Goal: Task Accomplishment & Management: Manage account settings

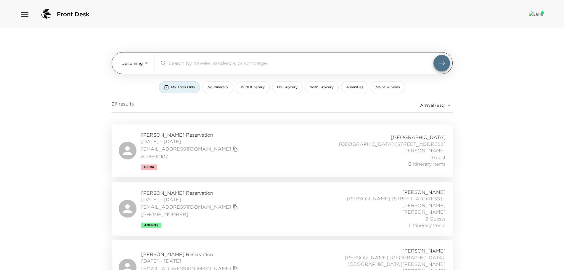
click at [176, 64] on input "search" at bounding box center [301, 62] width 265 height 7
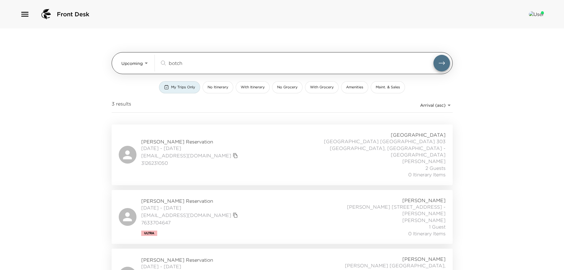
type input "botch"
click at [150, 56] on div "Upcoming Upcoming botch ​" at bounding box center [285, 63] width 329 height 17
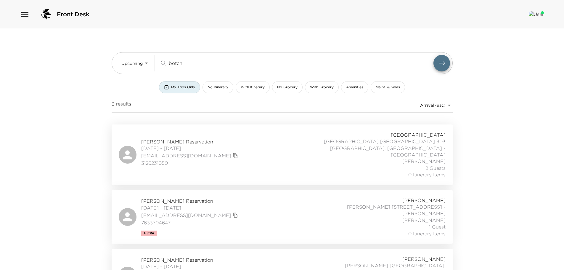
click at [188, 138] on span "[PERSON_NAME] Reservation" at bounding box center [190, 141] width 98 height 7
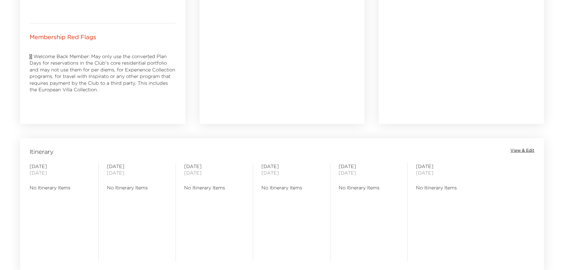
scroll to position [444, 0]
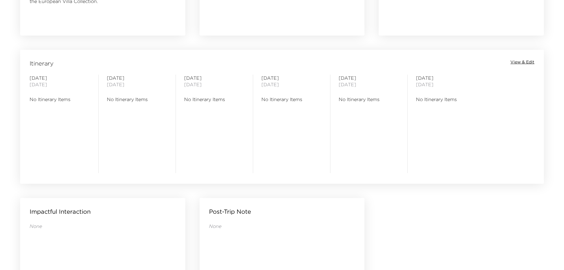
click at [521, 62] on span "View & Edit" at bounding box center [522, 62] width 24 height 6
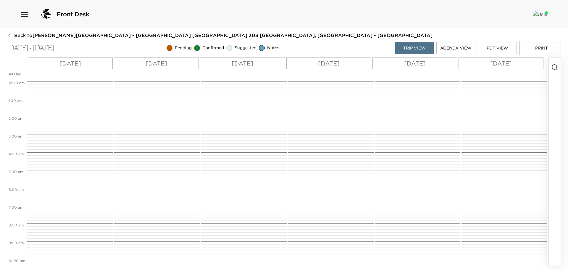
scroll to position [142, 0]
click at [557, 67] on circle "button" at bounding box center [554, 67] width 5 height 5
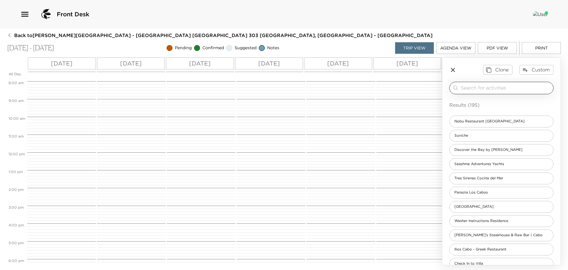
click at [472, 89] on input "search" at bounding box center [506, 87] width 90 height 7
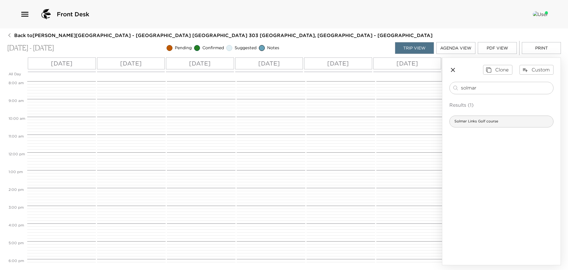
type input "solmar"
click at [483, 122] on span "Solmar Links Golf course" at bounding box center [476, 121] width 53 height 5
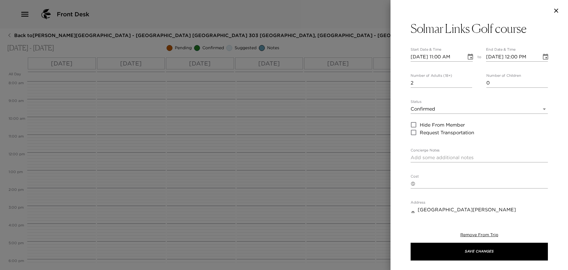
click at [467, 81] on input "2" at bounding box center [442, 82] width 62 height 9
click at [467, 81] on input "3" at bounding box center [442, 82] width 62 height 9
click at [467, 81] on input "4" at bounding box center [442, 82] width 62 height 9
click at [467, 81] on input "5" at bounding box center [442, 82] width 62 height 9
type input "4"
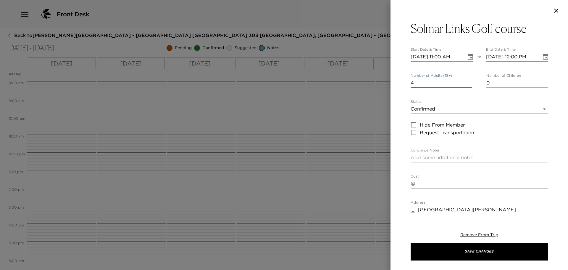
click at [468, 84] on input "4" at bounding box center [442, 82] width 62 height 9
click at [426, 156] on textarea "Concierge Notes" at bounding box center [479, 157] width 137 height 7
type textarea "Confirmed by Keila"
click at [443, 57] on input "09/23/2025 11:00 AM" at bounding box center [436, 56] width 51 height 9
type input "09/23/2025 10:00 AM"
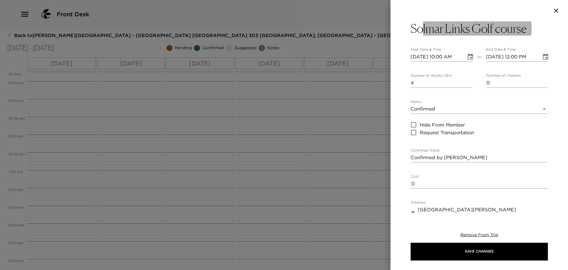
click at [424, 58] on input "09/23/2025 10:00 AM" at bounding box center [436, 56] width 51 height 9
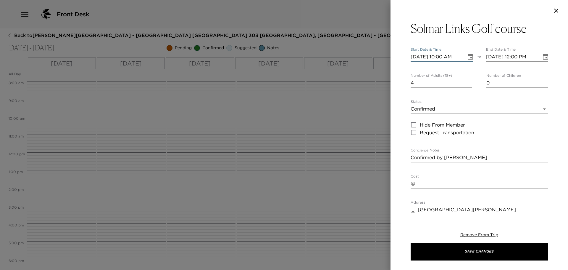
type input "09/02/2025 10:00 AM"
type input "09/02/2025 11:00 AM"
type input "09/24/2025 10:00 AM"
type input "09/24/2025 11:00 AM"
type input "09/24/2025 10:00 AM"
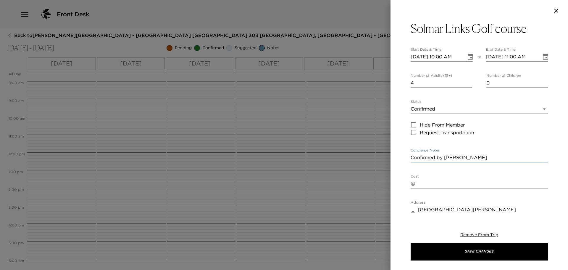
click at [464, 155] on textarea "Confirmed by Keila" at bounding box center [479, 157] width 137 height 7
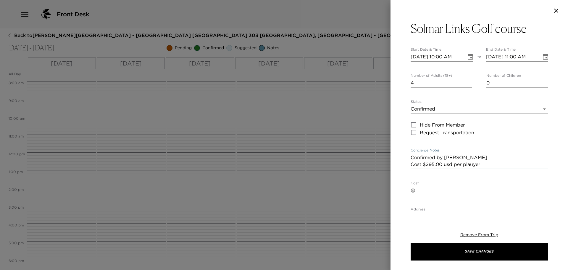
click at [482, 164] on textarea "Confirmed by Keila Cost $295.00 usd per plauyer" at bounding box center [479, 161] width 137 height 14
click at [486, 164] on textarea "Confirmed by Keila Cost $295.00 usd per player" at bounding box center [479, 161] width 137 height 14
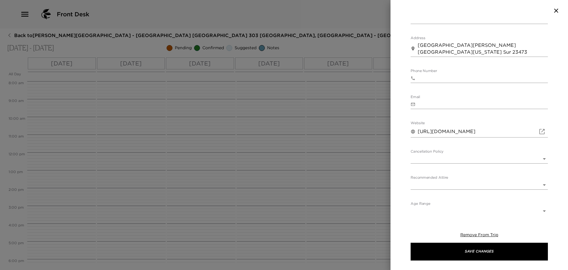
scroll to position [187, 0]
type textarea "Confirmed by Keila Cost $295.00 usd per player 72 hours cancellation policy"
click at [461, 157] on body "Front Desk Back to Charles Botchway Reservation - Punta Ballena Villa Las Conch…" at bounding box center [284, 135] width 568 height 270
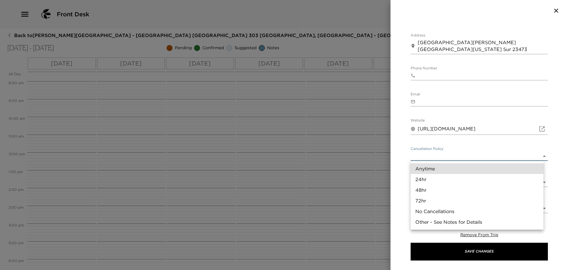
click at [444, 199] on li "72hr" at bounding box center [477, 200] width 133 height 11
type input "72hr"
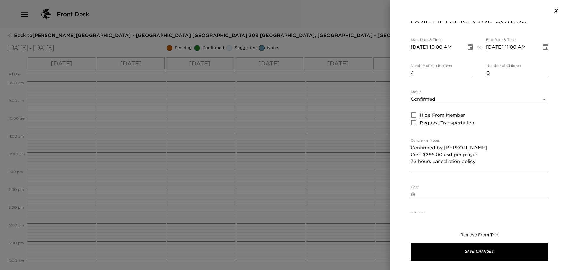
scroll to position [0, 0]
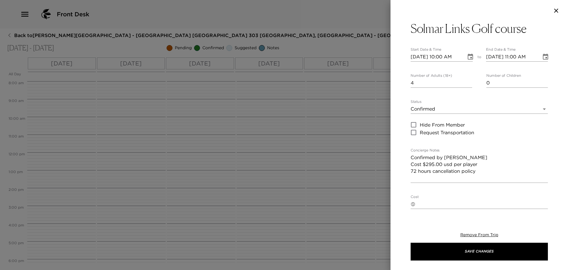
click at [440, 180] on textarea "Confirmed by Keila Cost $295.00 usd per player 72 hours cancellation policy" at bounding box center [479, 167] width 137 height 27
click at [462, 159] on textarea "Confirmed by Keila Cost $295.00 usd per player 72 hours cancellation policy" at bounding box center [479, 167] width 137 height 27
click at [477, 170] on textarea "Confirmed by Keila Cost $295.00 usd per player 72 hours cancellation policy" at bounding box center [479, 167] width 137 height 27
click at [464, 155] on textarea "Confirmed by Keila Cost $295.00 usd per player 72 hours cancellation policy" at bounding box center [479, 167] width 137 height 27
paste textarea "624000363"
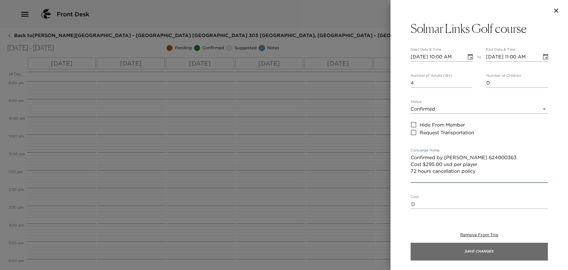
type textarea "Confirmed by Keila 624000363 Cost $295.00 usd per player 72 hours cancellation …"
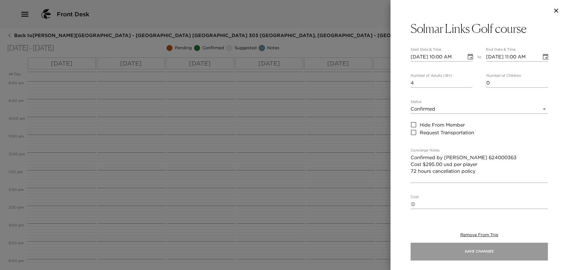
click at [477, 252] on button "Save Changes" at bounding box center [479, 251] width 137 height 18
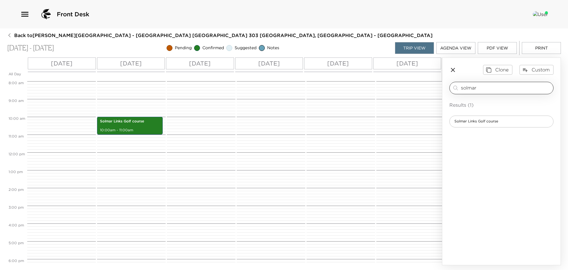
click at [478, 87] on input "solmar" at bounding box center [506, 87] width 90 height 7
click at [491, 86] on input "solmar" at bounding box center [506, 87] width 90 height 7
click at [491, 86] on input "solm" at bounding box center [506, 87] width 90 height 7
type input "cabo real"
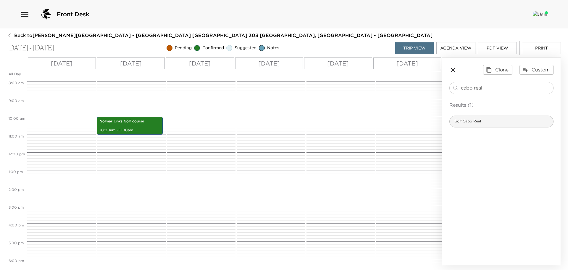
click at [500, 118] on div "Golf Cabo Real" at bounding box center [502, 121] width 104 height 12
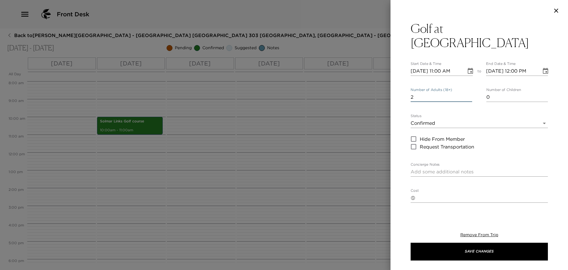
click at [469, 92] on input "2" at bounding box center [442, 96] width 62 height 9
click at [469, 92] on input "3" at bounding box center [442, 96] width 62 height 9
type input "4"
click at [469, 92] on input "4" at bounding box center [442, 96] width 62 height 9
click at [425, 66] on input "09/23/2025 11:00 AM" at bounding box center [436, 70] width 51 height 9
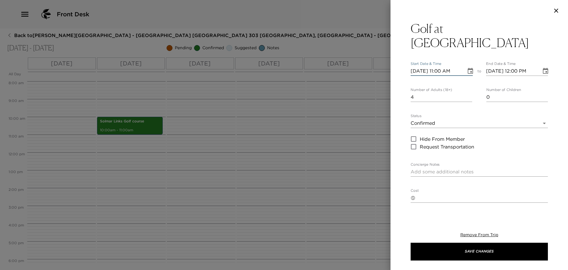
type input "09/02/2025 11:00 AM"
type input "09/02/2025 12:00 PM"
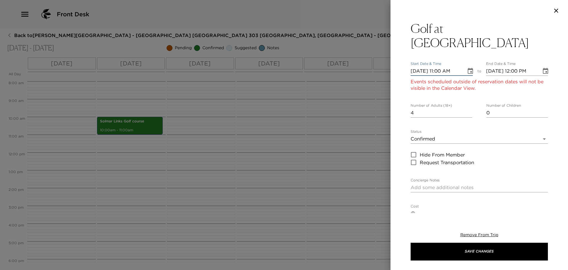
type input "09/27/2025 11:00 AM"
type input "09/27/2025 12:00 PM"
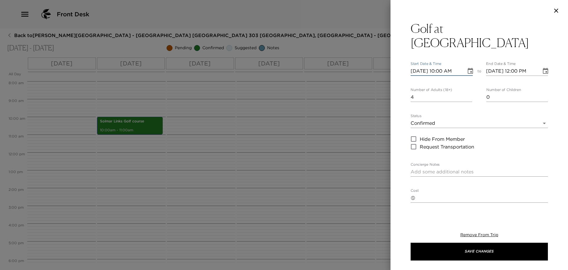
type input "09/27/2025 10:00 AM"
click at [429, 168] on textarea "Concierge Notes" at bounding box center [479, 171] width 137 height 7
click at [452, 168] on textarea "Confirmed by Cost Cancellation policy 24 hours" at bounding box center [479, 178] width 137 height 20
click at [442, 168] on textarea "Confirmed by Liliana Cost Cancellation policy 24 hours" at bounding box center [479, 178] width 137 height 20
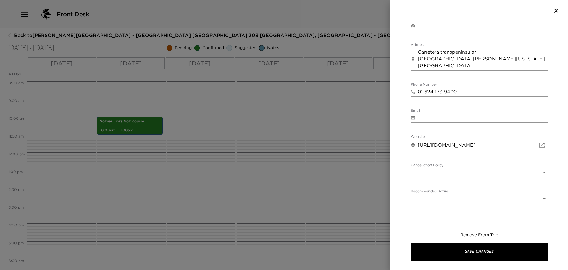
scroll to position [187, 0]
type textarea "Confirmed by Liliana Cost $ Cancellation policy 24 hours"
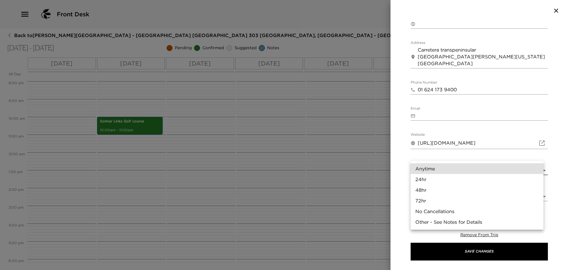
click at [496, 157] on body "Front Desk Back to Charles Botchway Reservation - Punta Ballena Villa Las Conch…" at bounding box center [284, 135] width 568 height 270
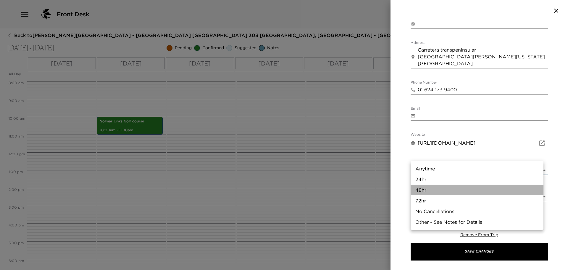
click at [444, 188] on li "48hr" at bounding box center [477, 189] width 133 height 11
type input "48hr"
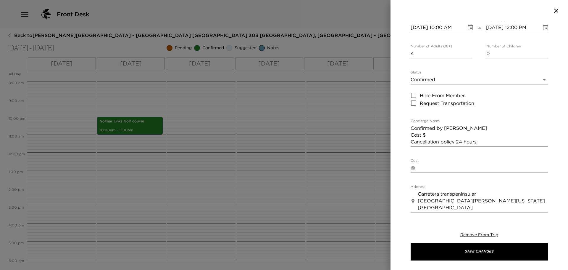
scroll to position [39, 0]
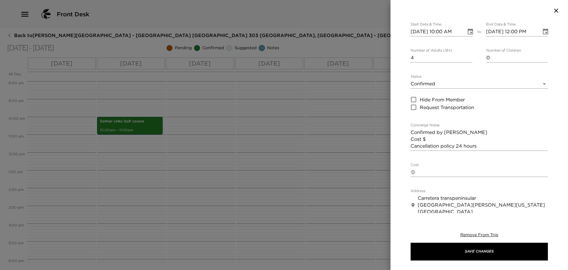
click at [458, 130] on textarea "Confirmed by Liliana Cost $ Cancellation policy 24 hours" at bounding box center [479, 139] width 137 height 20
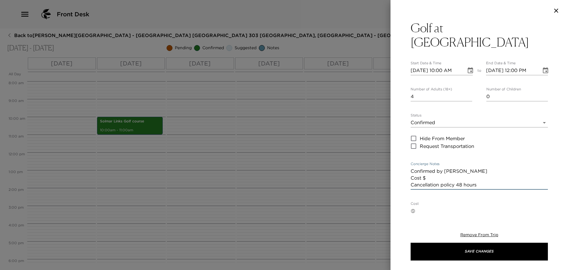
scroll to position [0, 0]
type textarea "Confirmed by Liliana Cost $ Cancellation policy 48 hours"
click at [422, 66] on input "09/27/2025 10:00 AM" at bounding box center [436, 70] width 51 height 9
type input "09/02/2025 10:00 AM"
type input "09/02/2025 11:00 AM"
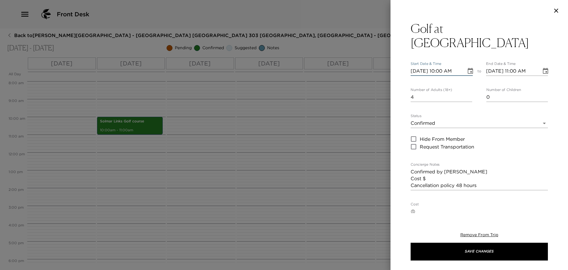
type input "09/26/2025 10:00 AM"
type input "09/26/2025 11:00 AM"
type input "09/26/2025 10:00 AM"
click at [442, 168] on textarea "Confirmed by Liliana Cost $ Cancellation policy 48 hours" at bounding box center [479, 178] width 137 height 20
click at [490, 173] on textarea "Confirmed by Liliana Cost $110.000 usd per player Cancellation policy 48 hours" at bounding box center [479, 178] width 137 height 20
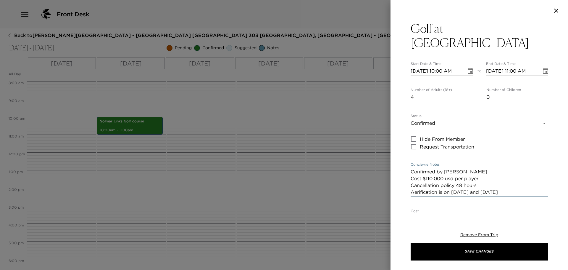
click at [469, 168] on textarea "Confirmed by Liliana Cost $110.000 usd per player Cancellation policy 48 hours …" at bounding box center [479, 181] width 137 height 27
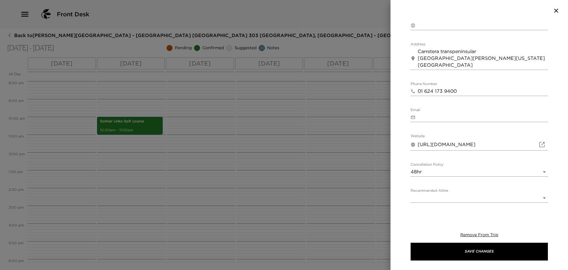
scroll to position [194, 0]
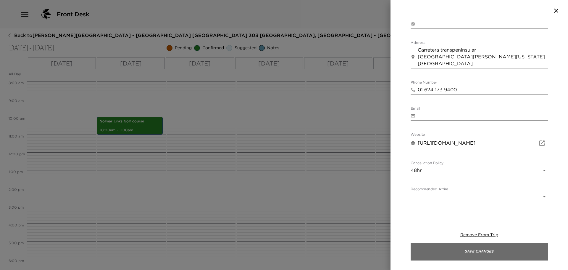
type textarea "Confirmed by Liliana 624000913 Cost $110.000 usd per player Cancellation policy…"
click at [473, 251] on button "Save Changes" at bounding box center [479, 251] width 137 height 18
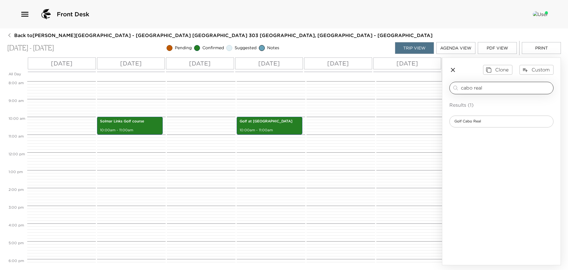
click at [496, 89] on input "cabo real" at bounding box center [506, 87] width 90 height 7
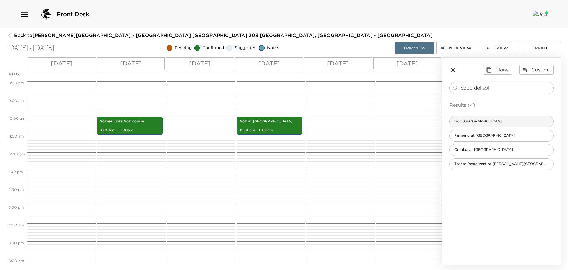
type input "cabo del sol"
click at [493, 122] on span "Golf Cabo del Sol Desert" at bounding box center [478, 121] width 57 height 5
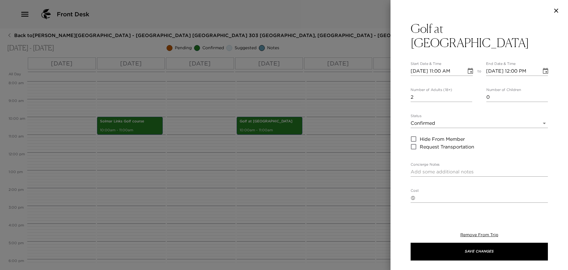
click at [469, 96] on input "2" at bounding box center [442, 96] width 62 height 9
click at [469, 96] on input "3" at bounding box center [442, 96] width 62 height 9
type input "4"
click at [469, 96] on input "4" at bounding box center [442, 96] width 62 height 9
click at [423, 72] on input "09/23/2025 11:00 AM" at bounding box center [436, 70] width 51 height 9
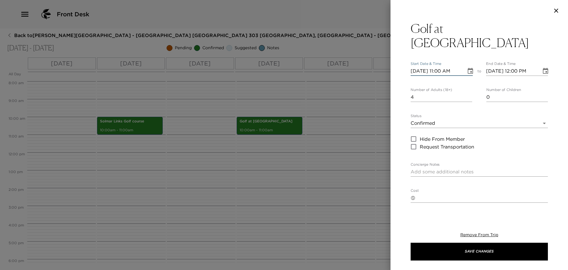
type input "09/02/2025 11:00 AM"
type input "09/02/2025 12:00 PM"
type input "09/27/2025 11:00 AM"
type input "09/27/2025 12:00 PM"
type input "09/27/2025 10:00 AM"
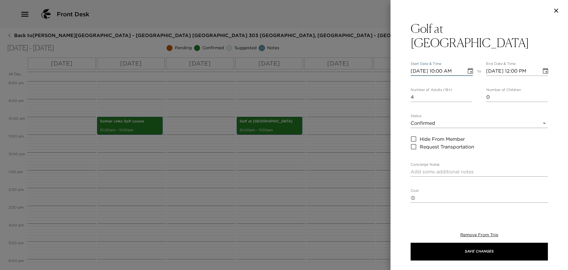
click at [442, 169] on textarea "Concierge Notes" at bounding box center [479, 171] width 137 height 7
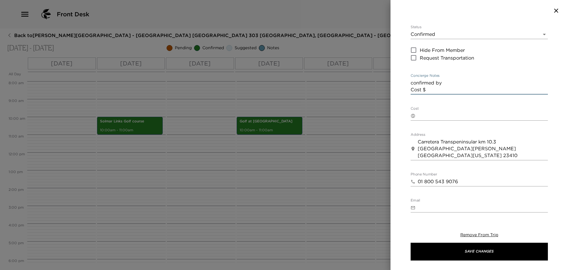
scroll to position [195, 0]
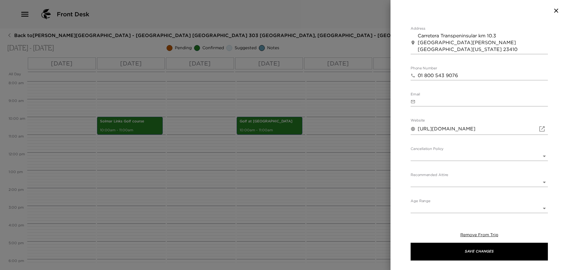
type textarea "confirmed by Cost $"
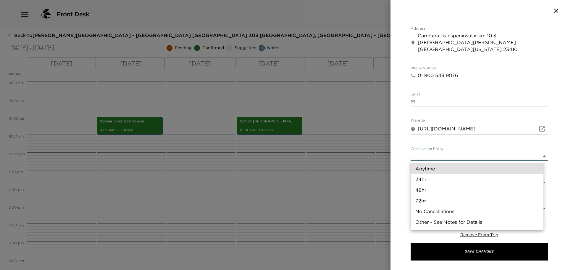
click at [469, 157] on body "Front Desk Back to Charles Botchway Reservation - Punta Ballena Villa Las Conch…" at bounding box center [284, 135] width 568 height 270
click at [444, 190] on li "48hr" at bounding box center [477, 189] width 133 height 11
type input "48hr"
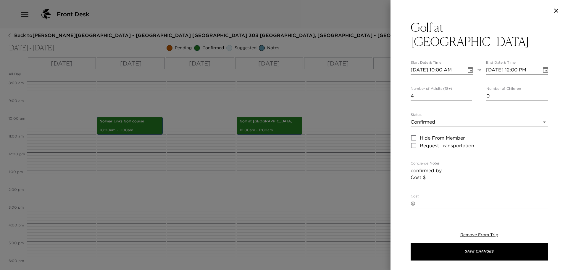
scroll to position [0, 0]
drag, startPoint x: 0, startPoint y: 120, endPoint x: 167, endPoint y: 268, distance: 223.3
click at [132, 241] on div at bounding box center [284, 135] width 568 height 270
